Goal: Task Accomplishment & Management: Use online tool/utility

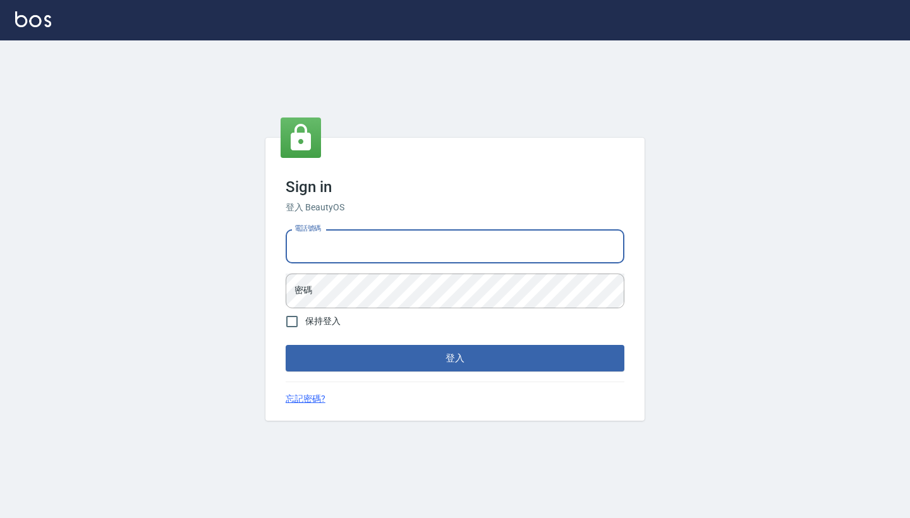
type input "0958513317"
click at [455, 358] on button "登入" at bounding box center [455, 358] width 339 height 27
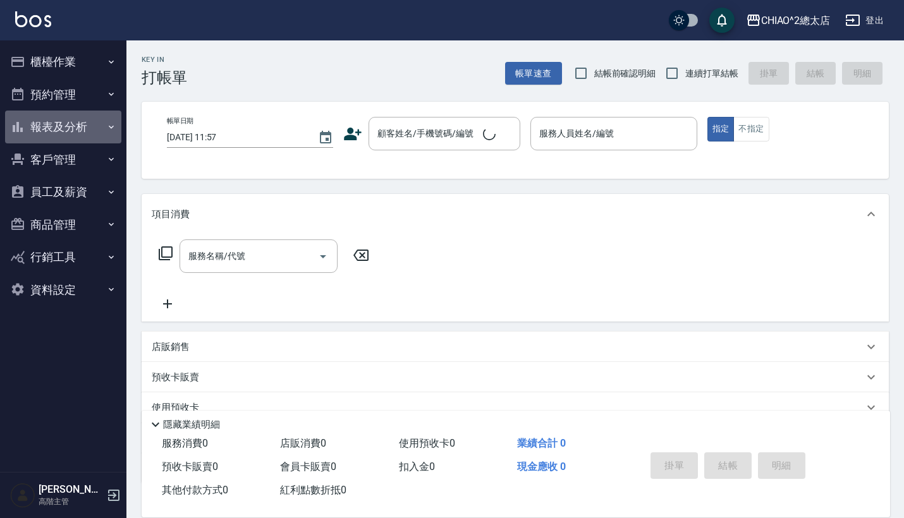
click at [65, 122] on button "報表及分析" at bounding box center [63, 127] width 116 height 33
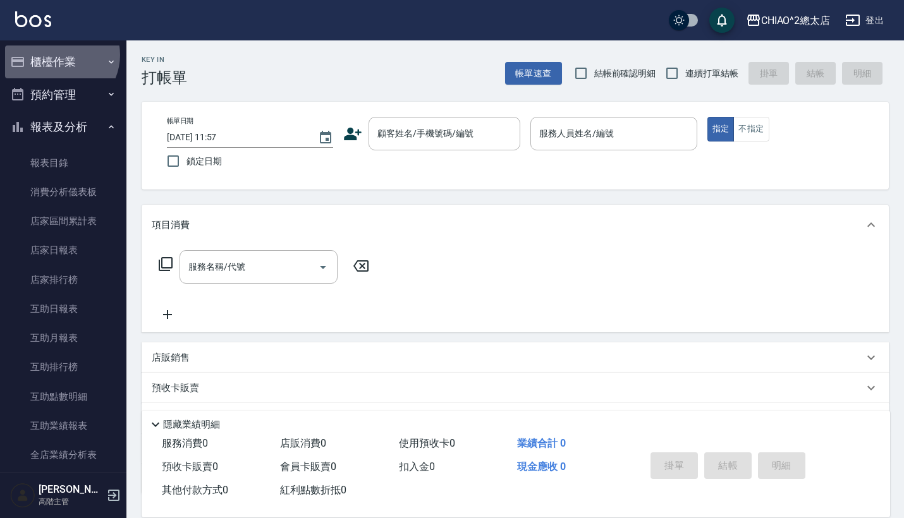
click at [59, 55] on button "櫃檯作業" at bounding box center [63, 62] width 116 height 33
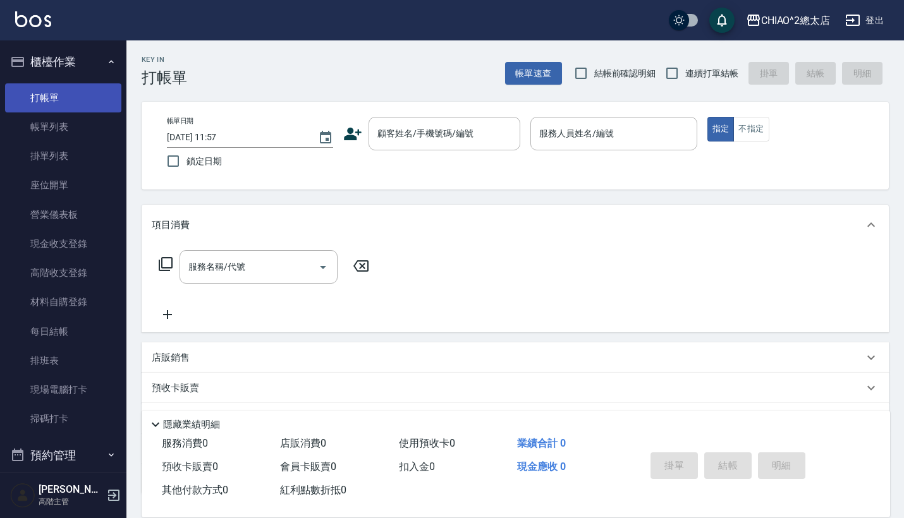
click at [61, 87] on link "打帳單" at bounding box center [63, 97] width 116 height 29
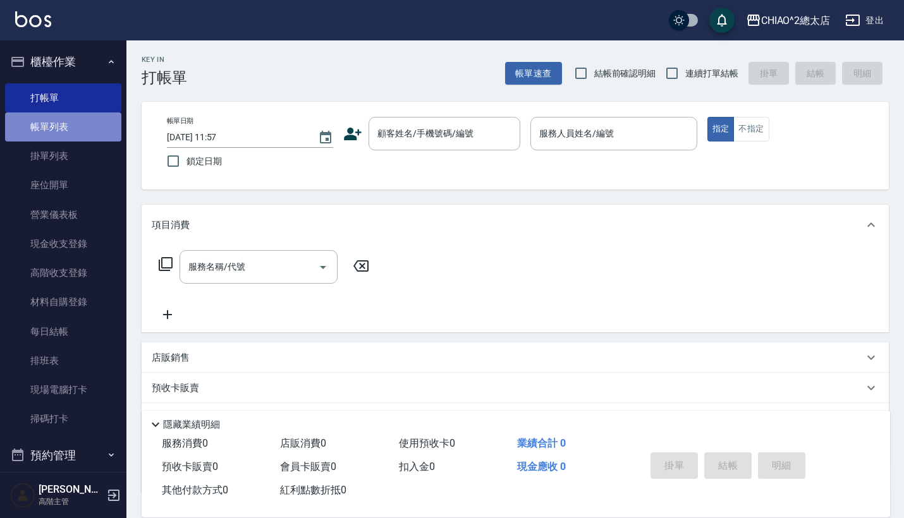
click at [85, 131] on link "帳單列表" at bounding box center [63, 127] width 116 height 29
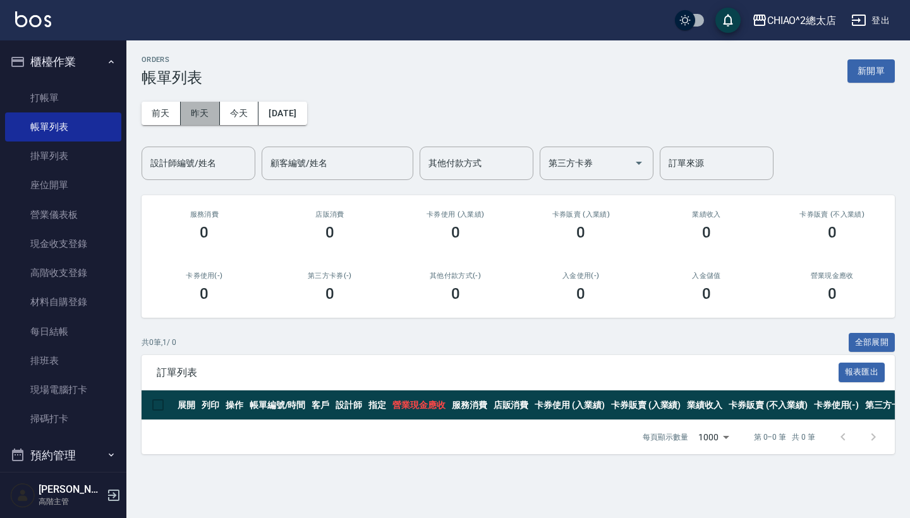
click at [196, 118] on button "昨天" at bounding box center [200, 113] width 39 height 23
